Goal: Complete application form

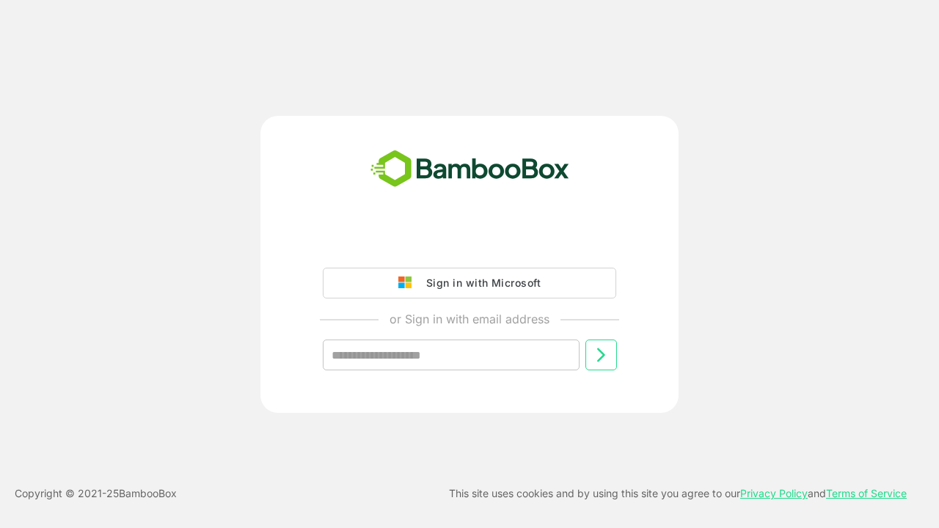
type input "**********"
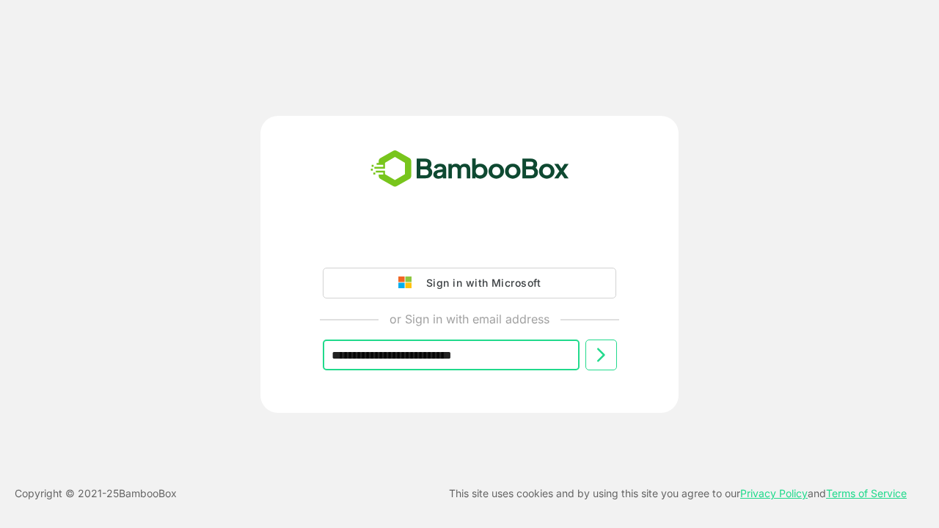
click at [601, 355] on icon at bounding box center [601, 355] width 18 height 18
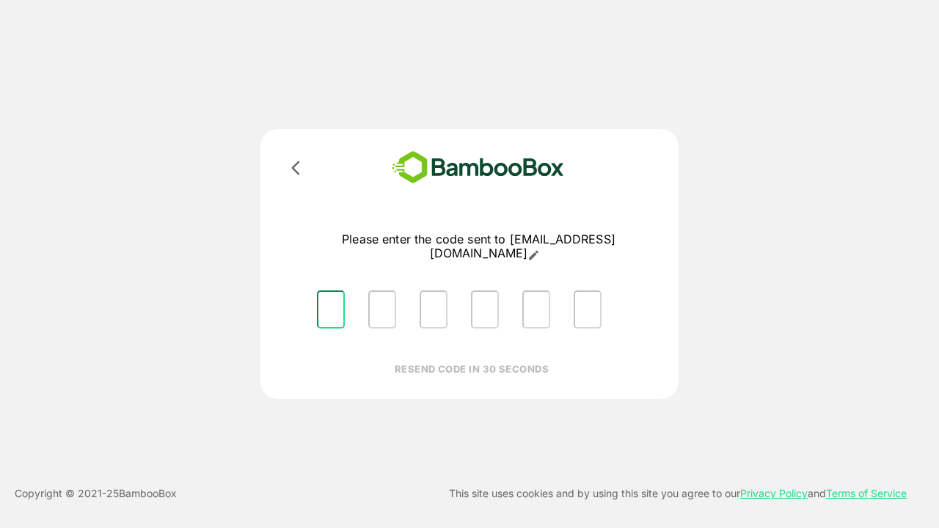
type input "*"
